Goal: Check status

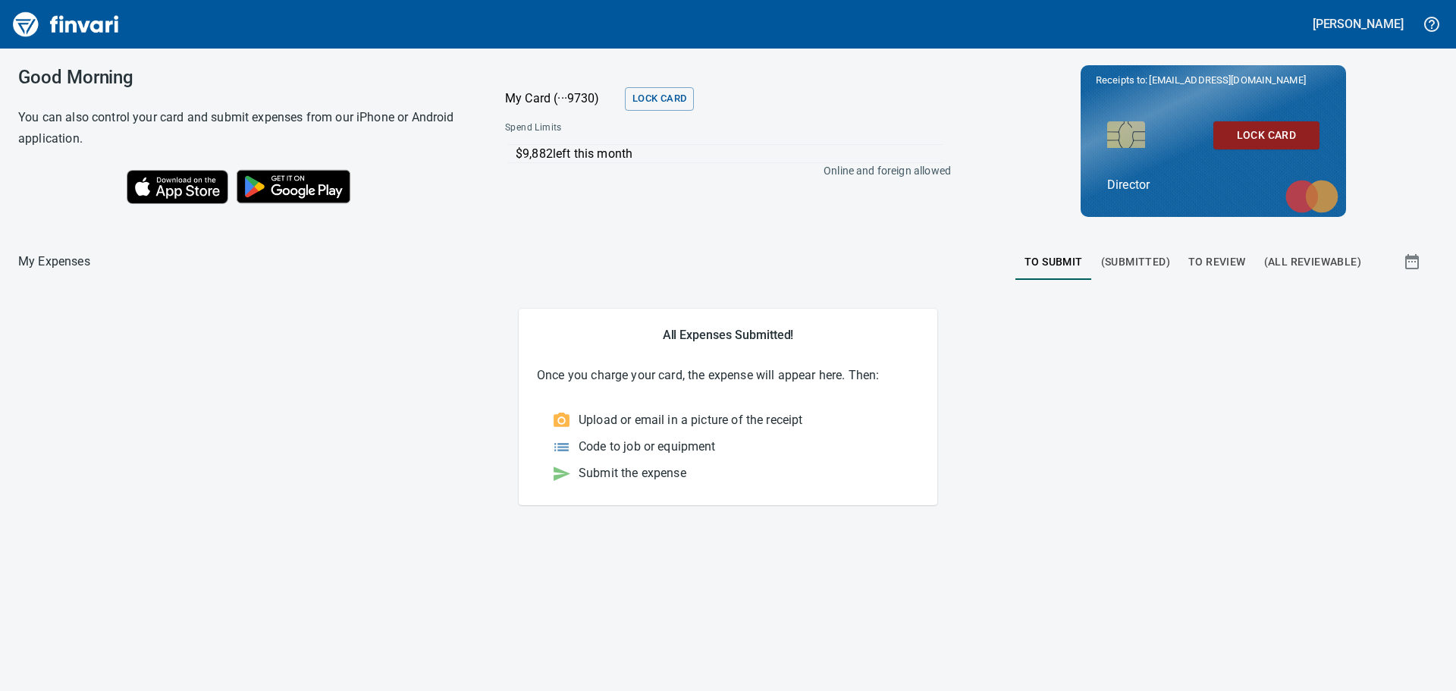
click at [1225, 261] on span "To Review" at bounding box center [1217, 261] width 58 height 19
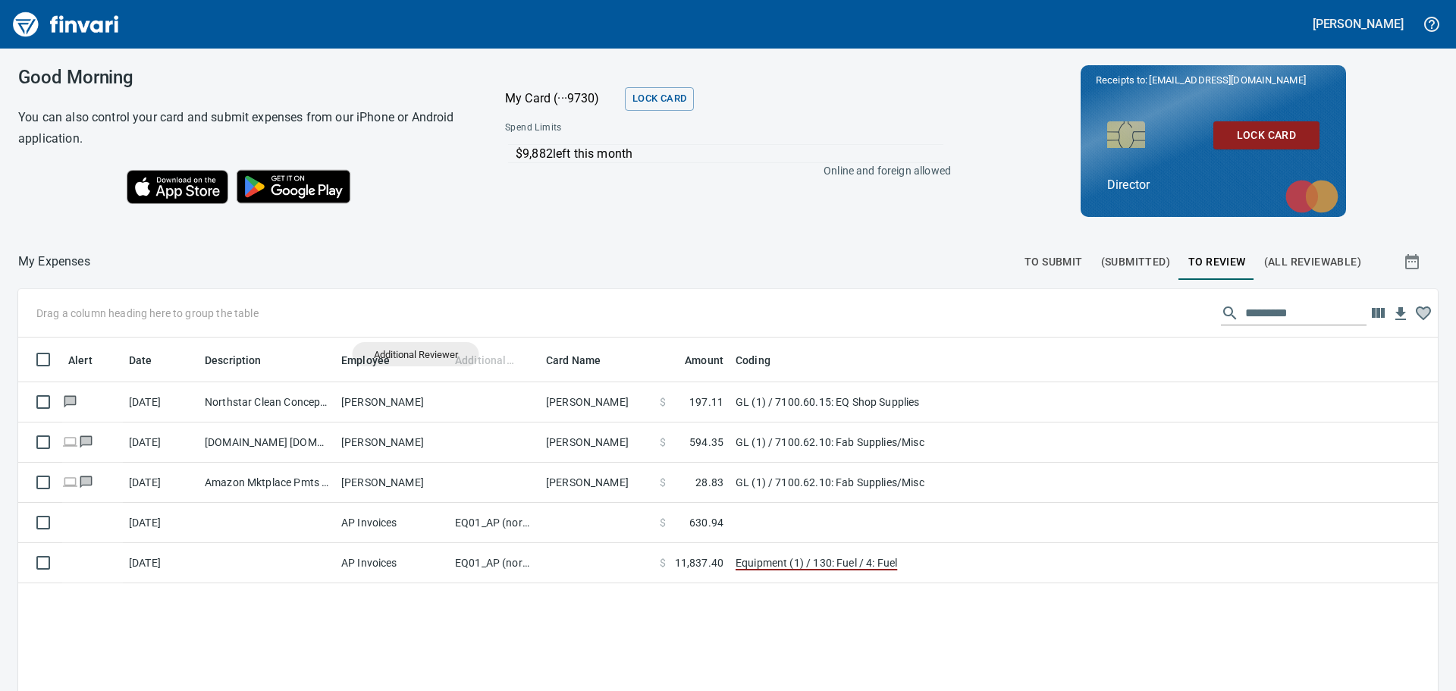
scroll to position [513, 1397]
drag, startPoint x: 484, startPoint y: 357, endPoint x: 243, endPoint y: 312, distance: 245.2
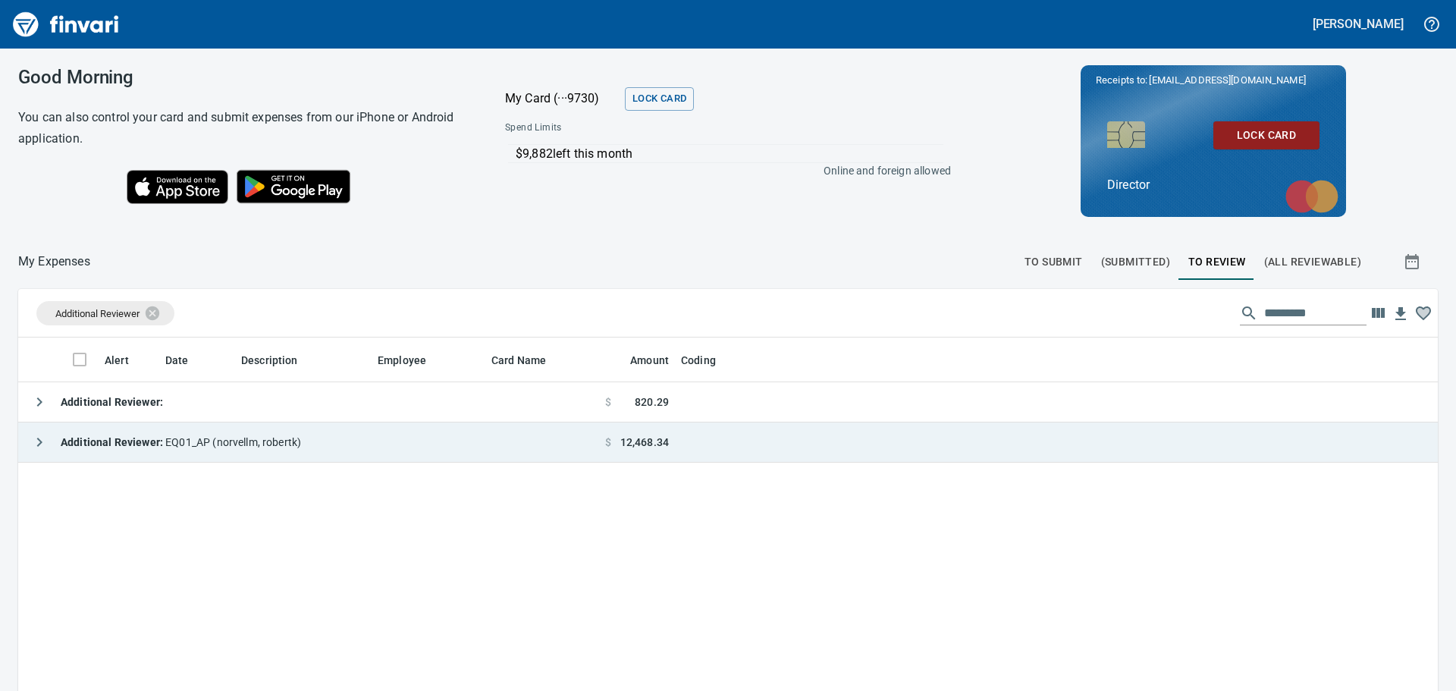
click at [235, 453] on div "Additional Reviewer : EQ01_AP ([PERSON_NAME])" at bounding box center [162, 442] width 277 height 30
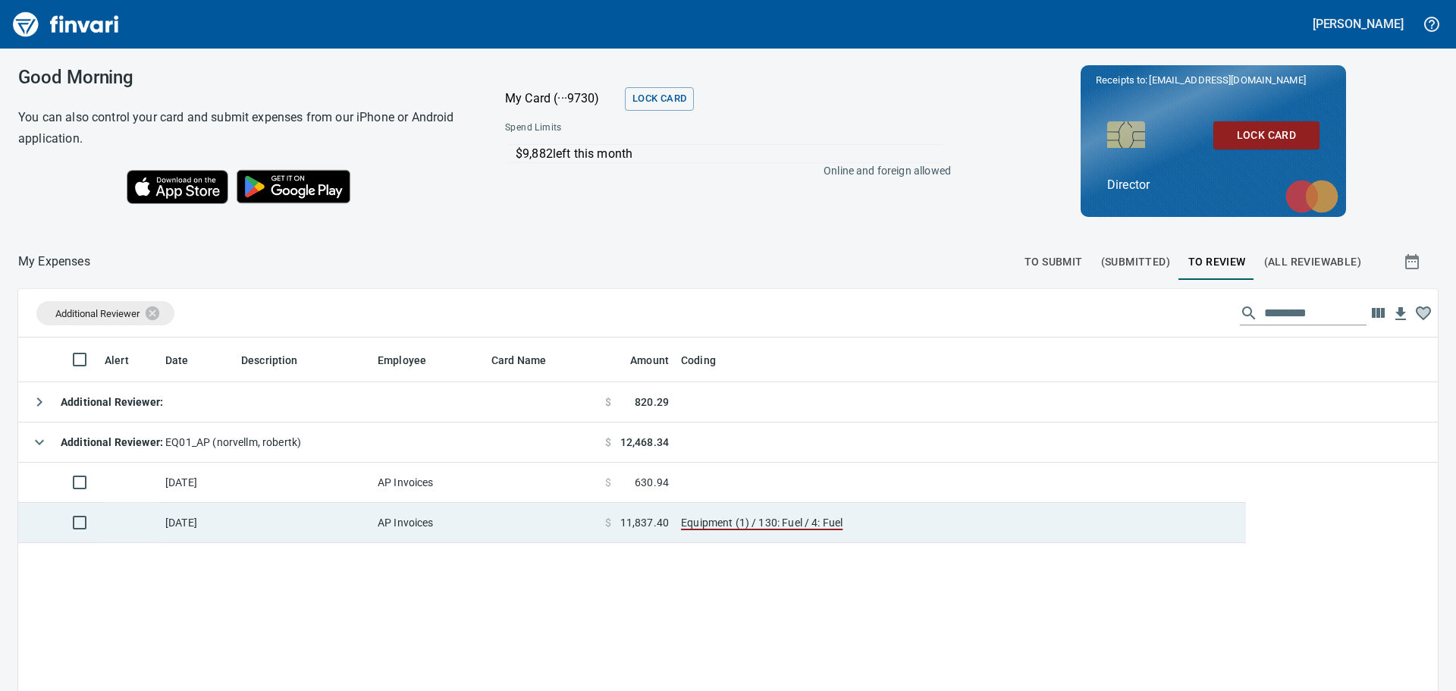
click at [519, 535] on td at bounding box center [542, 523] width 114 height 40
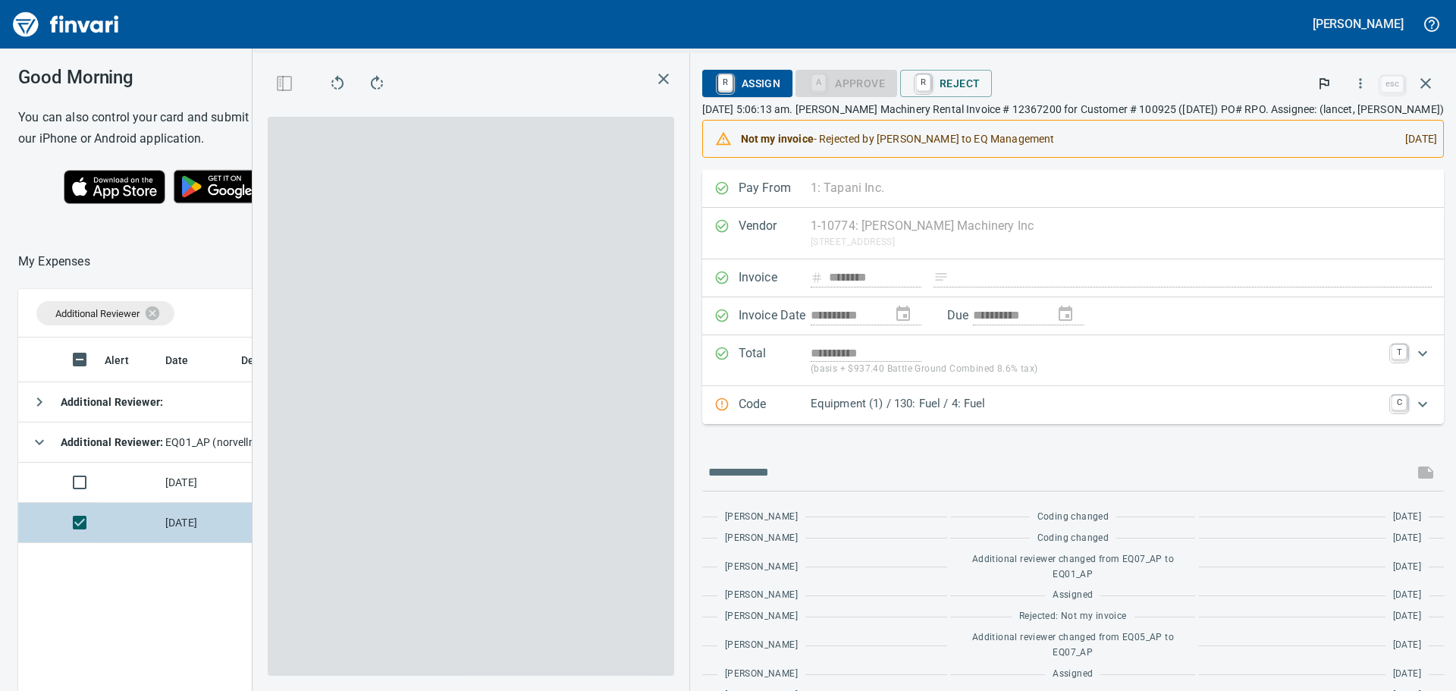
scroll to position [501, 1006]
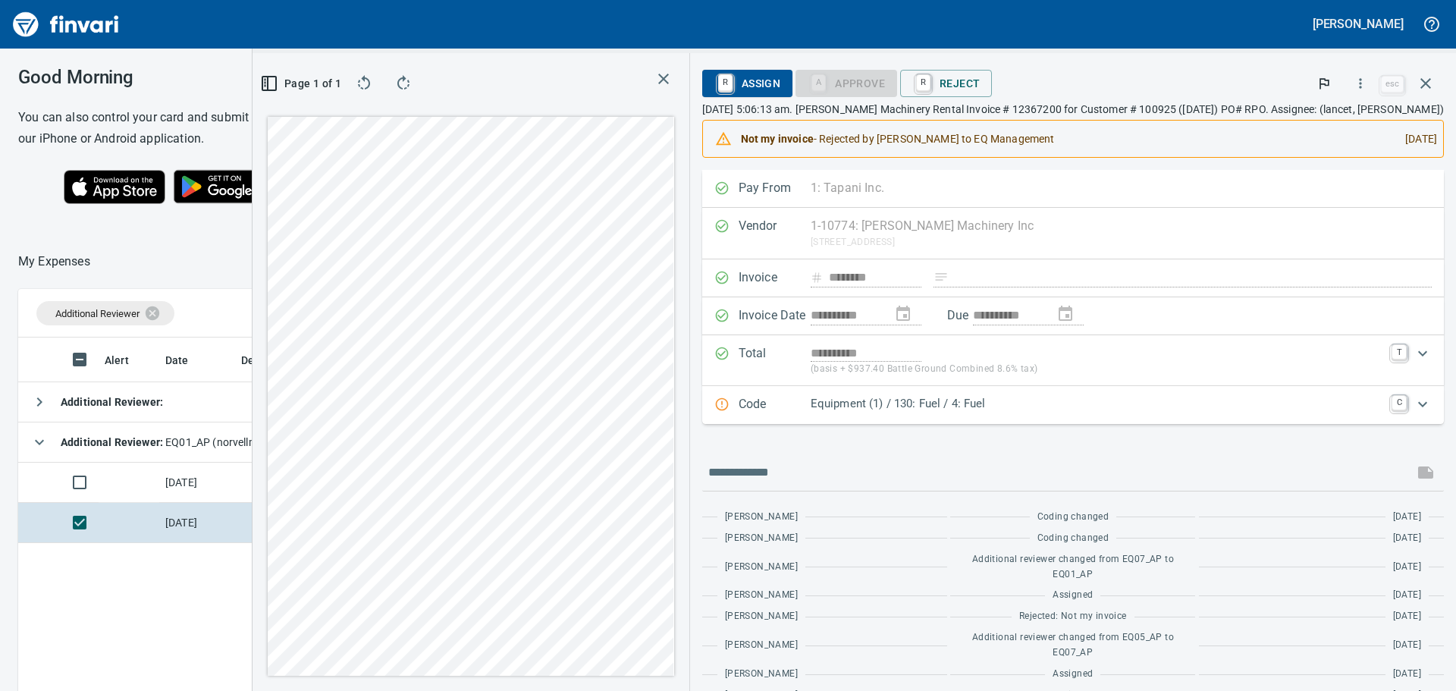
click at [659, 77] on span "button" at bounding box center [663, 79] width 21 height 18
